Goal: Check status: Check status

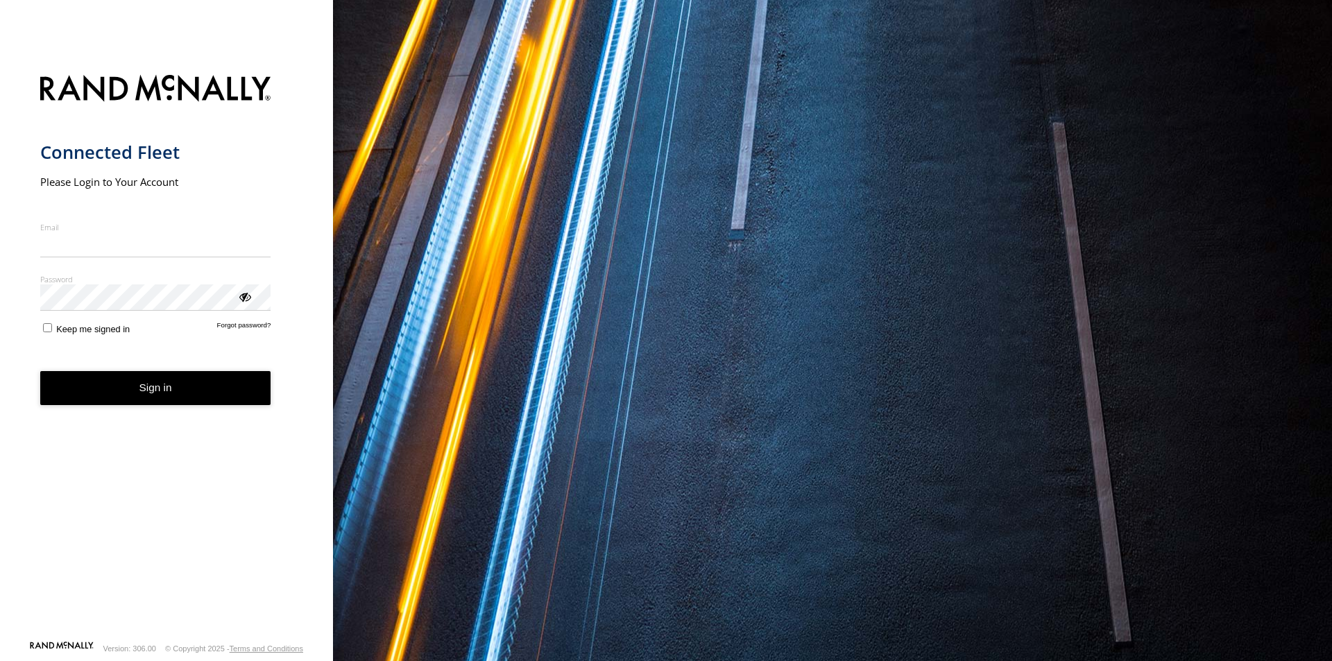
type input "**********"
click at [166, 402] on button "Sign in" at bounding box center [155, 388] width 231 height 34
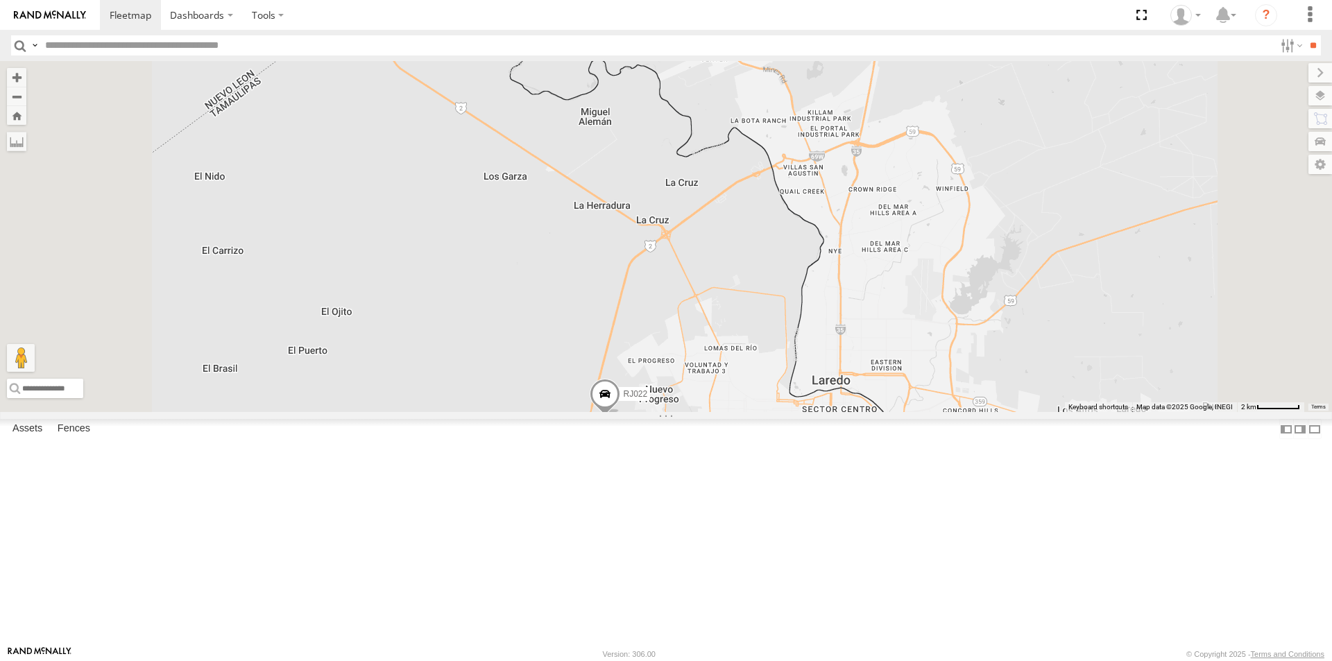
click at [0, 0] on div "RJ022" at bounding box center [0, 0] width 0 height 0
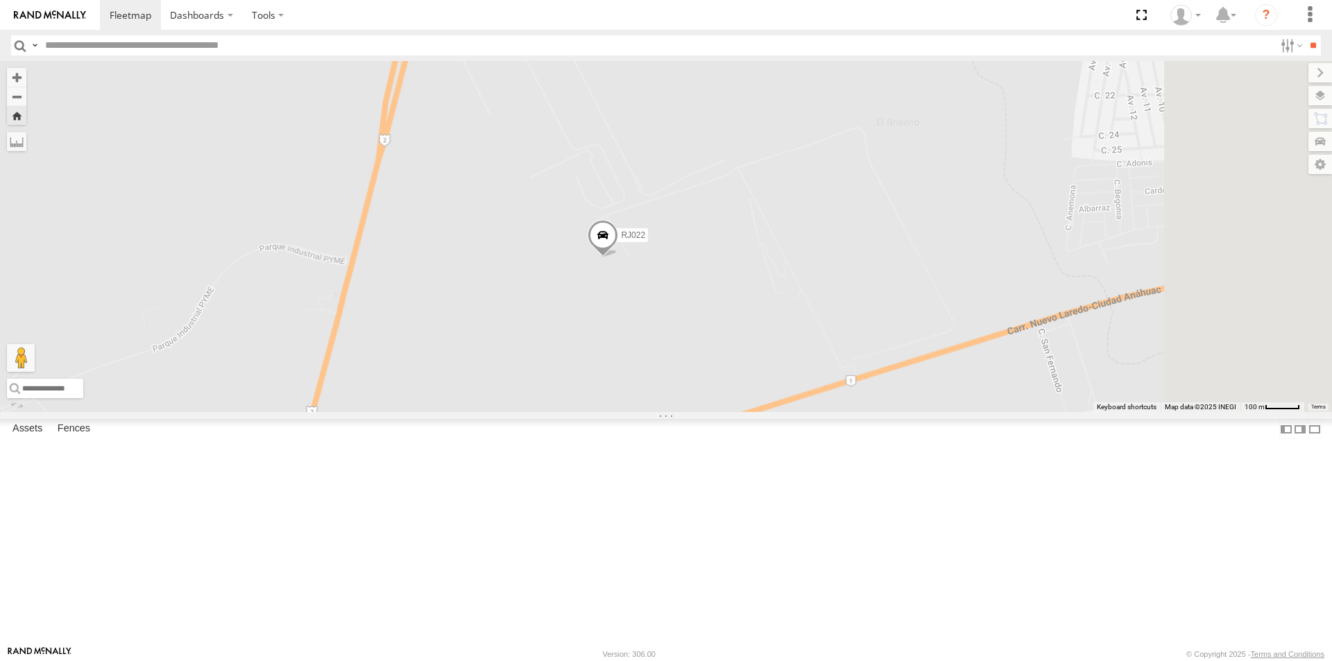
drag, startPoint x: 985, startPoint y: 333, endPoint x: 809, endPoint y: 393, distance: 186.6
click at [810, 397] on div "RJ022" at bounding box center [666, 236] width 1332 height 351
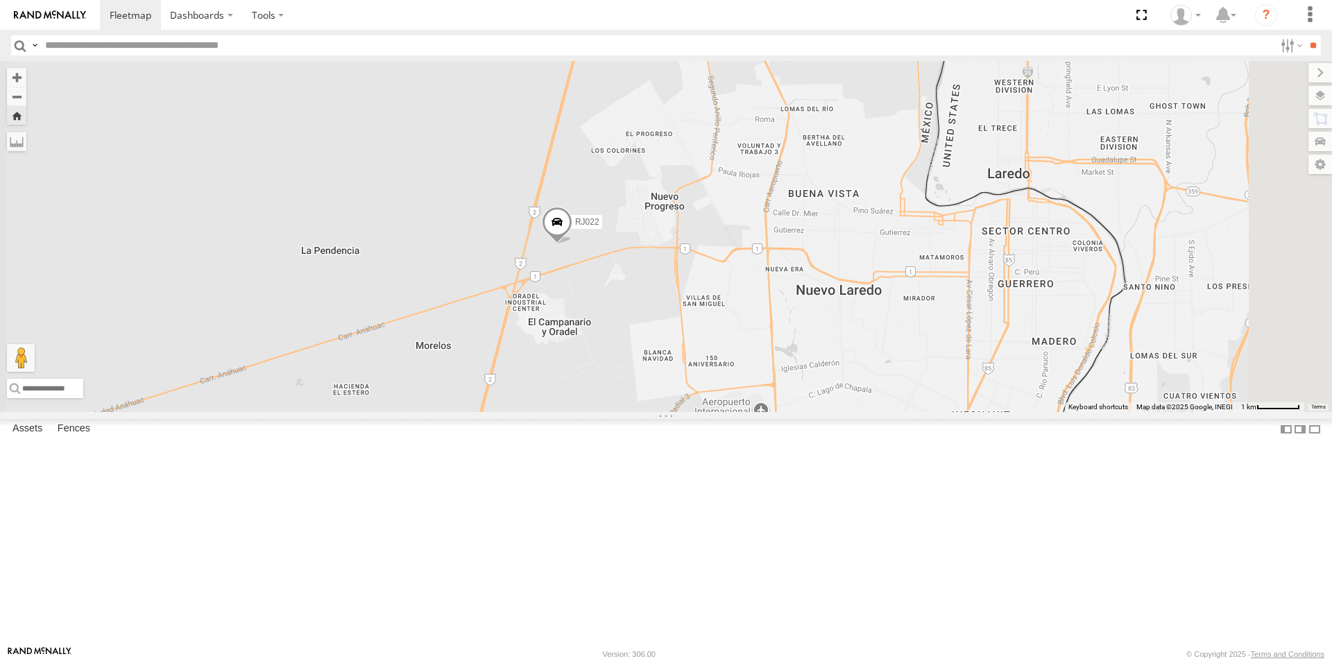
drag, startPoint x: 960, startPoint y: 305, endPoint x: 846, endPoint y: 327, distance: 115.7
click at [846, 327] on div "RJ022" at bounding box center [666, 236] width 1332 height 351
click at [569, 244] on span at bounding box center [554, 225] width 31 height 37
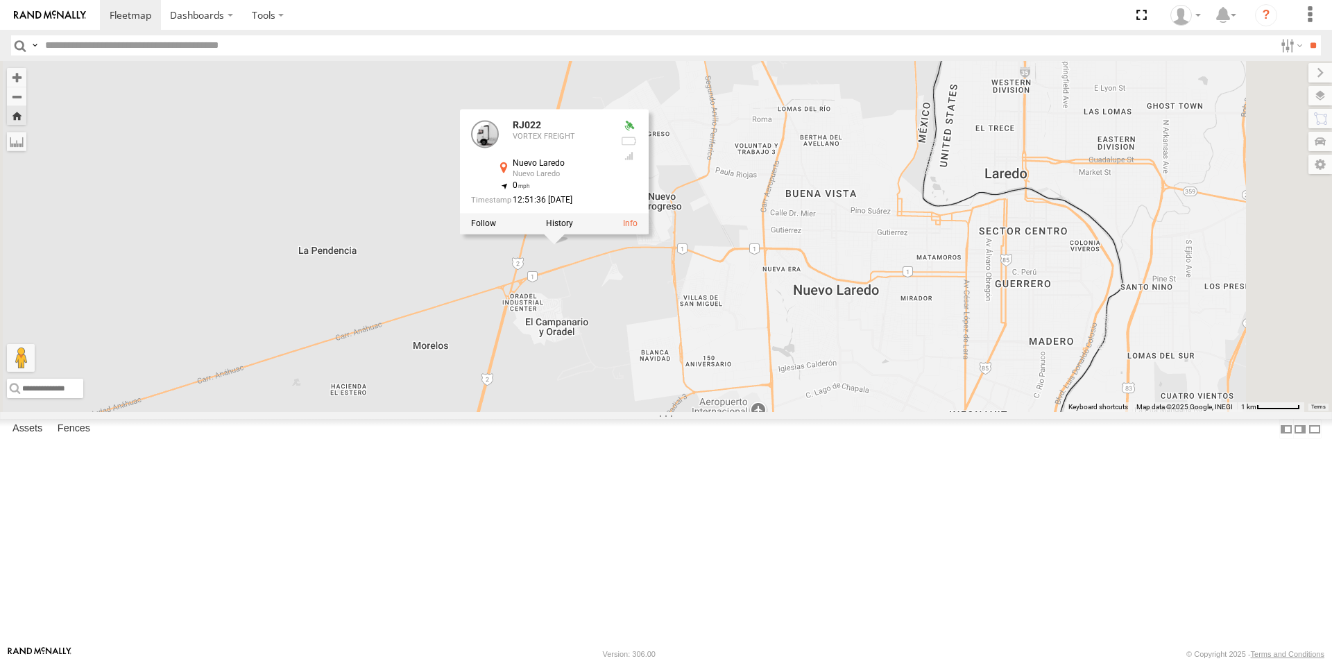
click at [0, 0] on div "RJ076" at bounding box center [0, 0] width 0 height 0
